Goal: Information Seeking & Learning: Learn about a topic

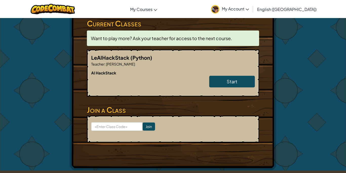
scroll to position [84, 0]
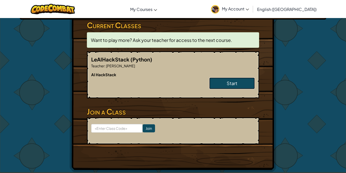
click at [215, 84] on link "Start" at bounding box center [232, 83] width 46 height 12
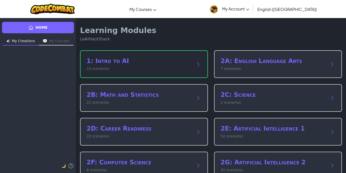
click at [162, 71] on div "1: Intro to AI 15 scenarios" at bounding box center [144, 64] width 128 height 28
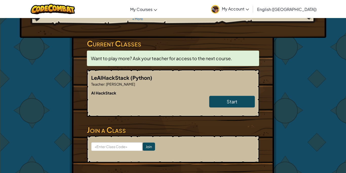
scroll to position [66, 0]
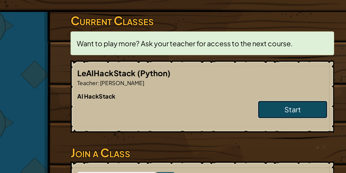
click at [222, 100] on link "Start" at bounding box center [232, 101] width 46 height 12
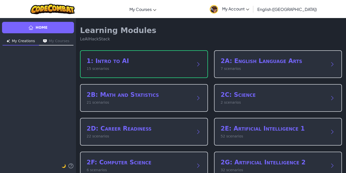
click at [184, 56] on div "1: Intro to AI 15 scenarios" at bounding box center [144, 64] width 128 height 28
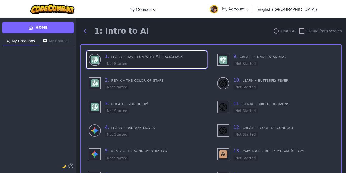
click at [134, 58] on h3 "1 . learn - have fun with AI HackStack" at bounding box center [155, 56] width 100 height 7
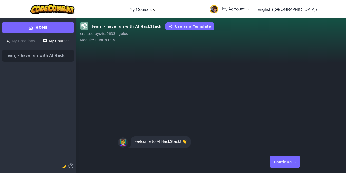
click at [283, 164] on button "Continue →" at bounding box center [285, 161] width 31 height 12
click at [287, 160] on button "Continue →" at bounding box center [285, 161] width 31 height 12
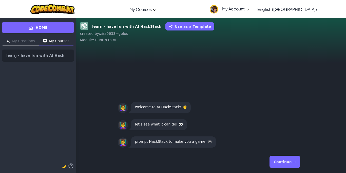
click at [180, 28] on button "Use as a Template" at bounding box center [190, 26] width 49 height 8
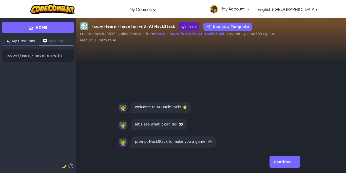
click at [20, 41] on button "My Creations" at bounding box center [21, 41] width 37 height 8
click at [45, 41] on img "button" at bounding box center [45, 40] width 4 height 3
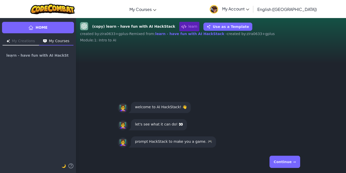
click at [24, 41] on button "My Creations" at bounding box center [21, 41] width 37 height 8
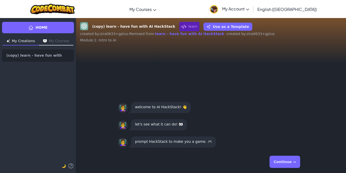
click at [46, 38] on button "My Courses" at bounding box center [56, 41] width 34 height 8
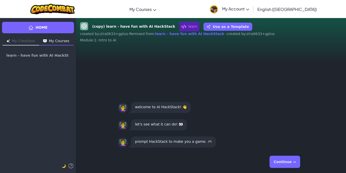
click at [32, 38] on button "My Creations" at bounding box center [21, 41] width 37 height 8
